Goal: Find specific page/section: Find specific page/section

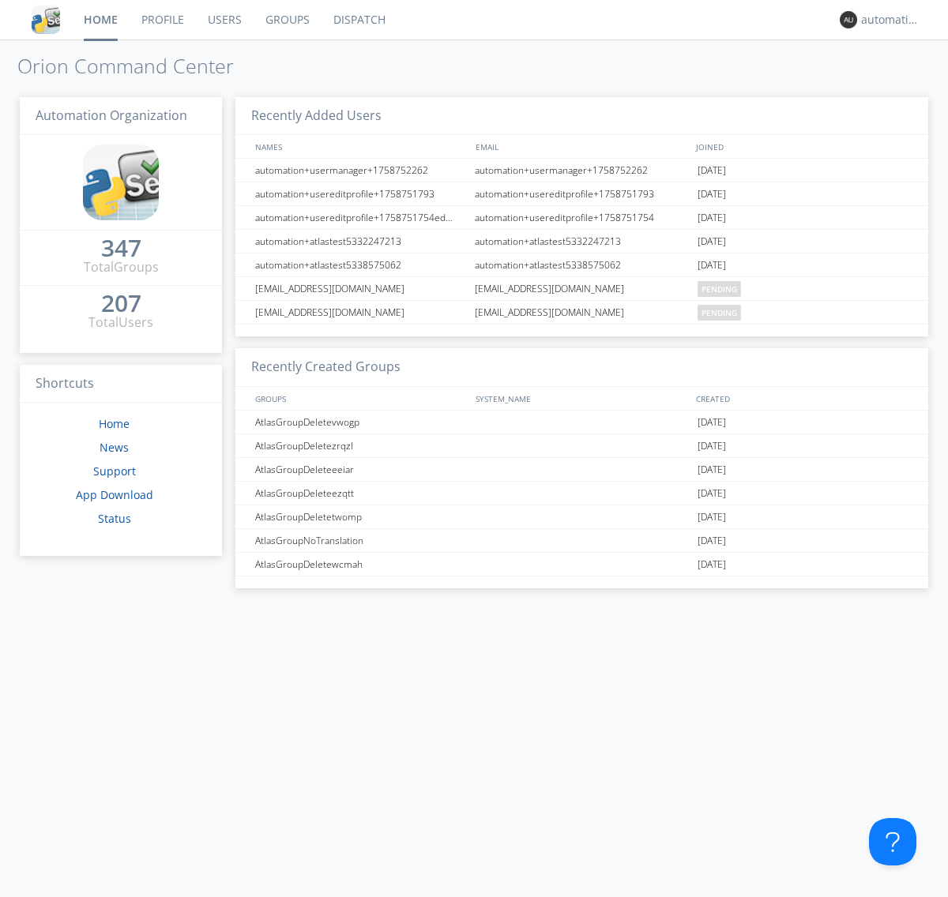
click at [358, 20] on link "Dispatch" at bounding box center [359, 19] width 76 height 39
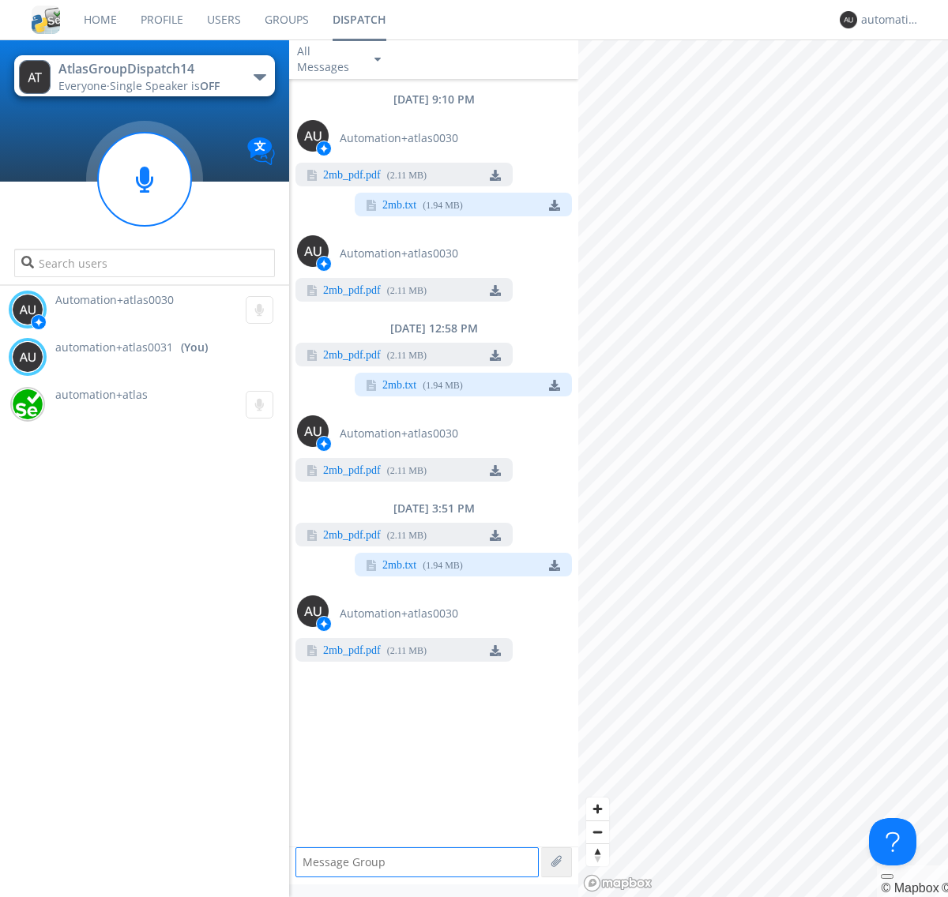
click at [351, 651] on link "2mb_pdf.pdf" at bounding box center [352, 651] width 58 height 13
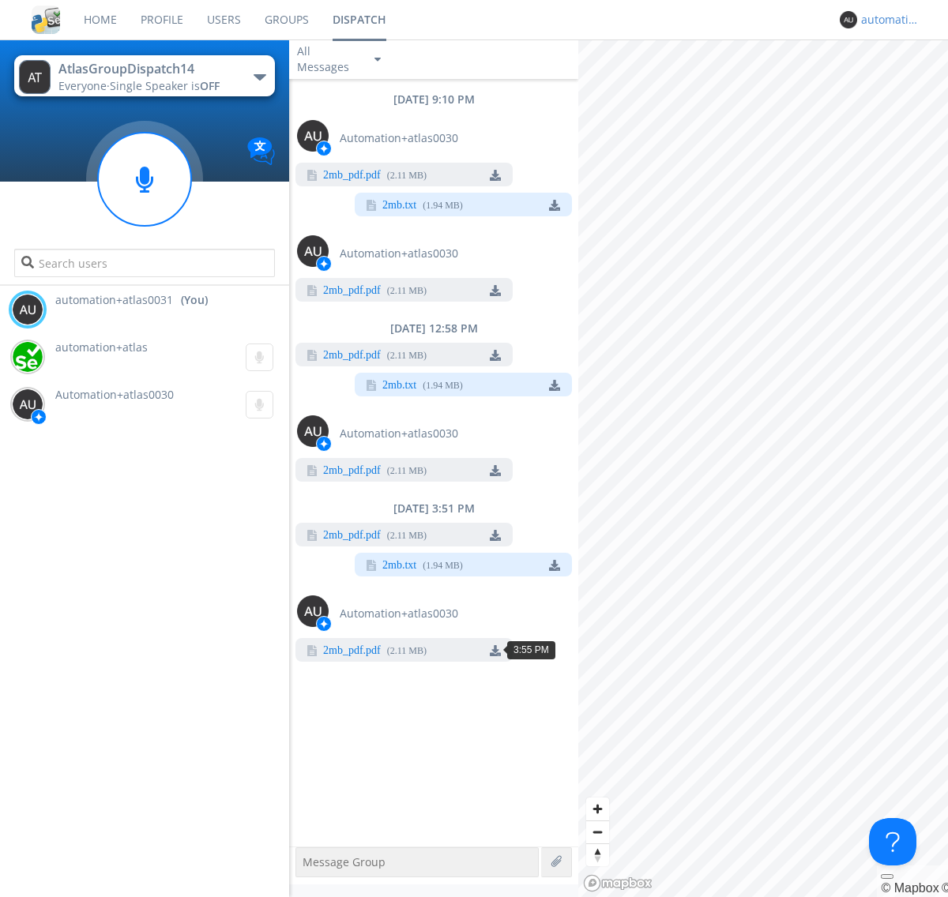
click at [886, 20] on div "automation+atlas0031" at bounding box center [890, 20] width 59 height 16
